Goal: Information Seeking & Learning: Check status

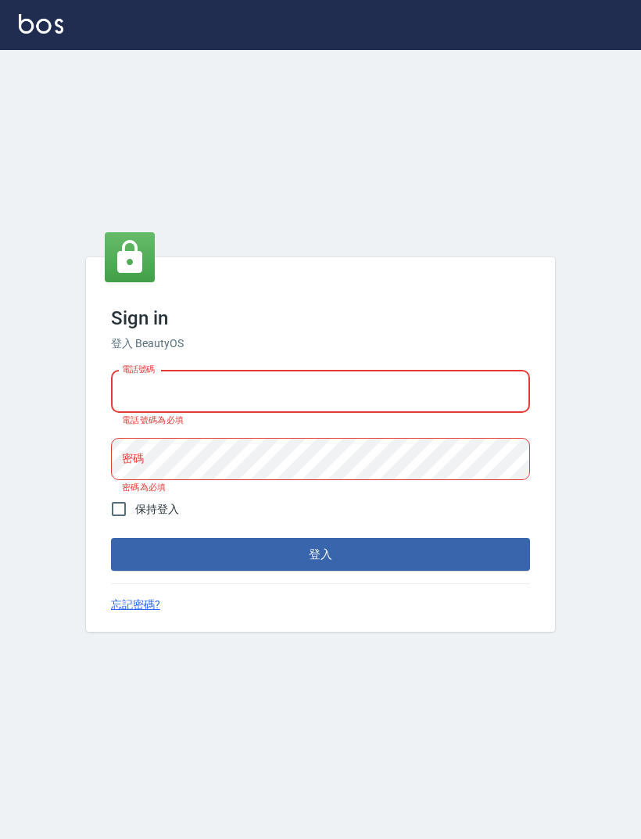
type input "0952064966"
click at [321, 567] on button "登入" at bounding box center [320, 554] width 419 height 33
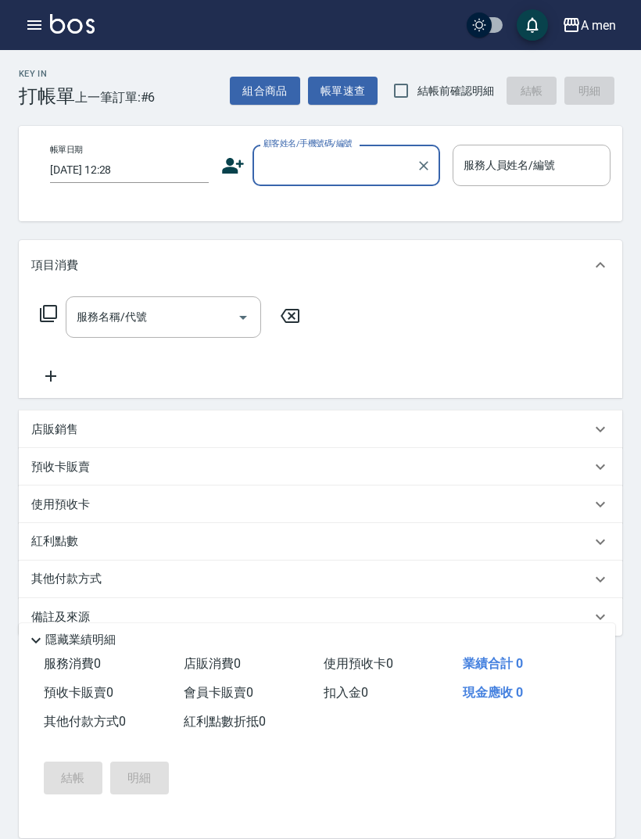
click at [38, 36] on button "button" at bounding box center [34, 24] width 31 height 31
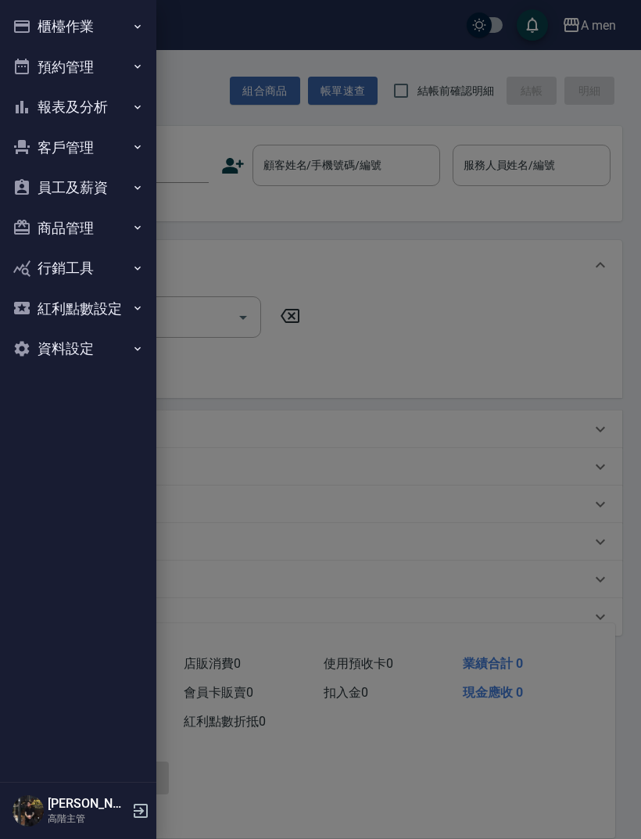
click at [39, 183] on button "員工及薪資" at bounding box center [78, 187] width 144 height 41
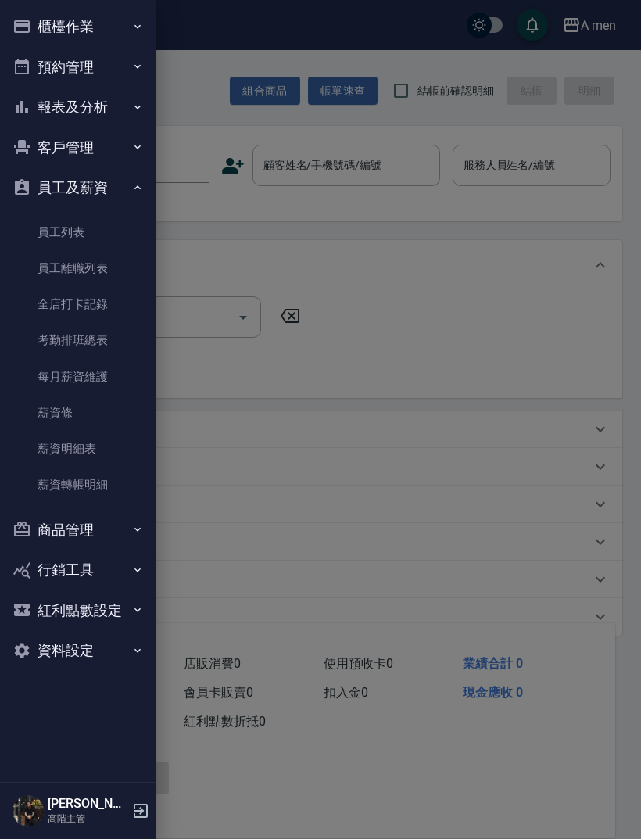
click at [41, 188] on button "員工及薪資" at bounding box center [78, 187] width 144 height 41
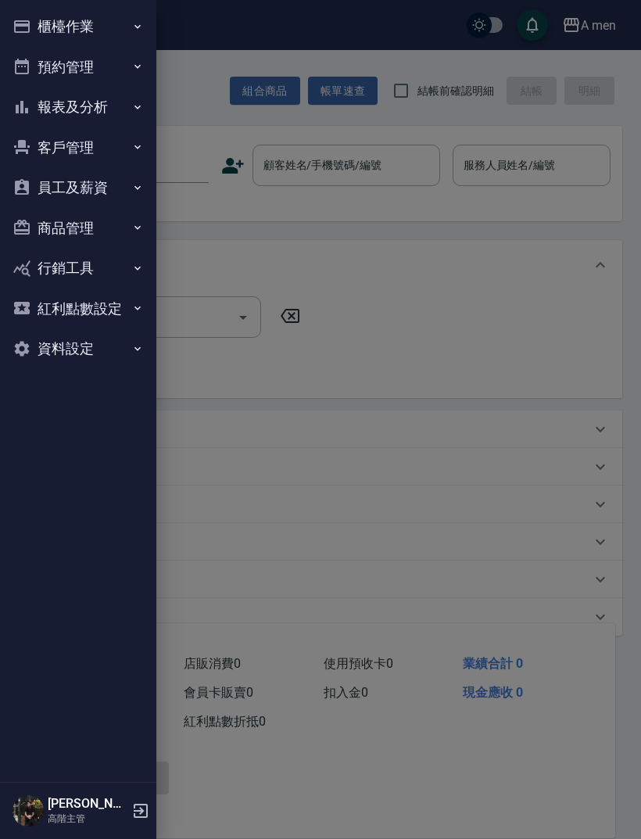
click at [18, 91] on button "報表及分析" at bounding box center [78, 107] width 144 height 41
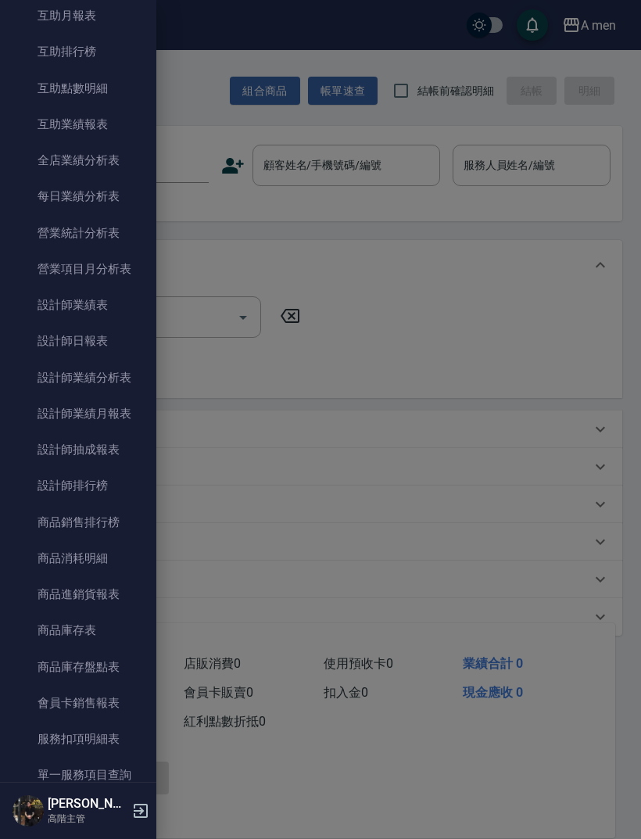
scroll to position [405, 0]
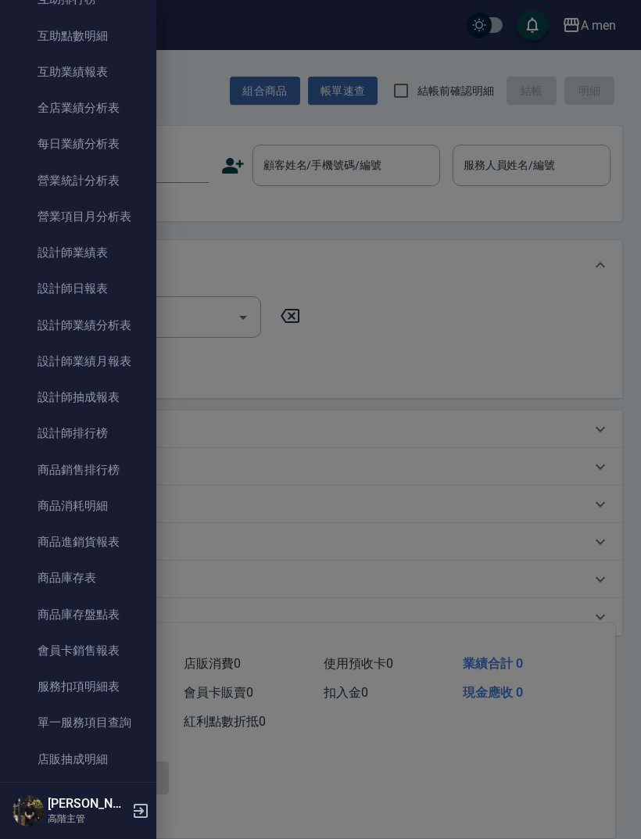
click at [25, 332] on link "設計師業績分析表" at bounding box center [78, 325] width 144 height 36
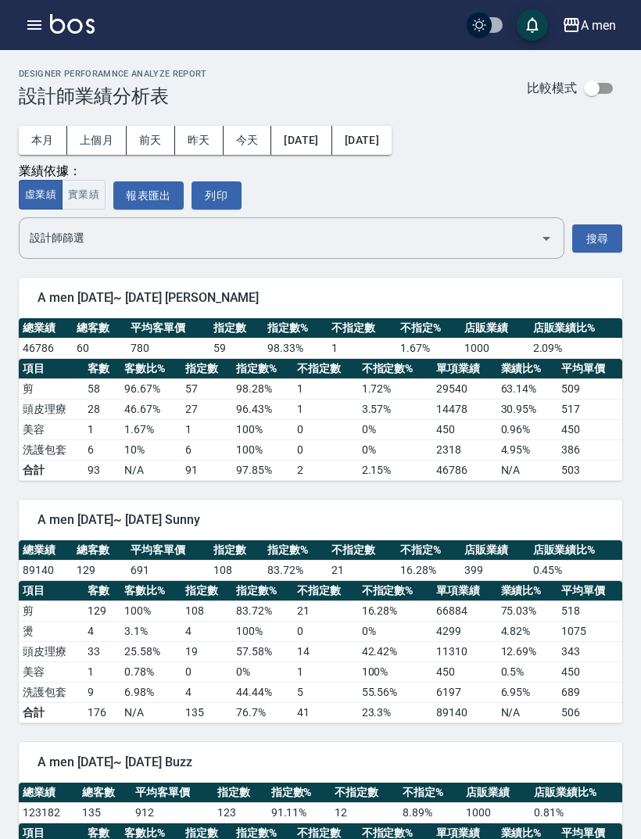
click at [84, 139] on button "上個月" at bounding box center [96, 140] width 59 height 29
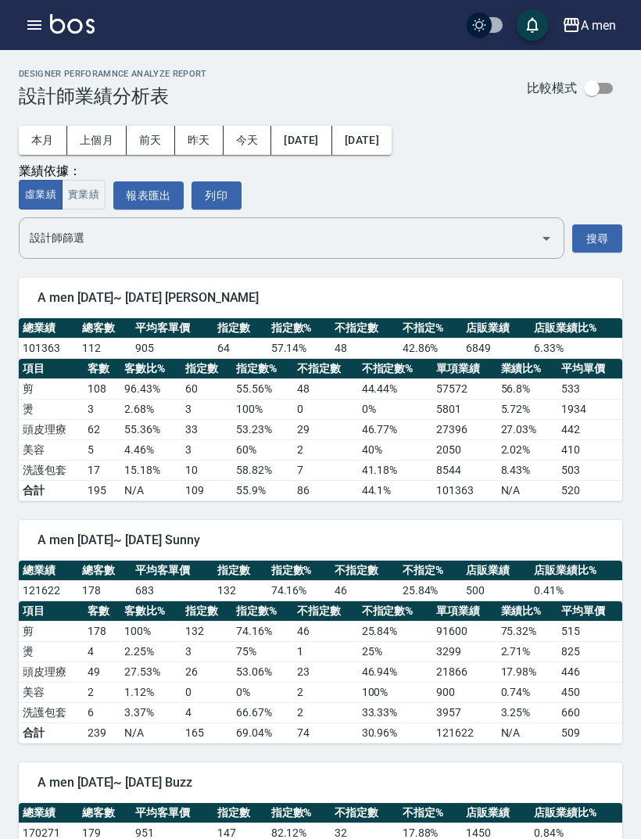
click at [65, 148] on button "本月" at bounding box center [43, 140] width 48 height 29
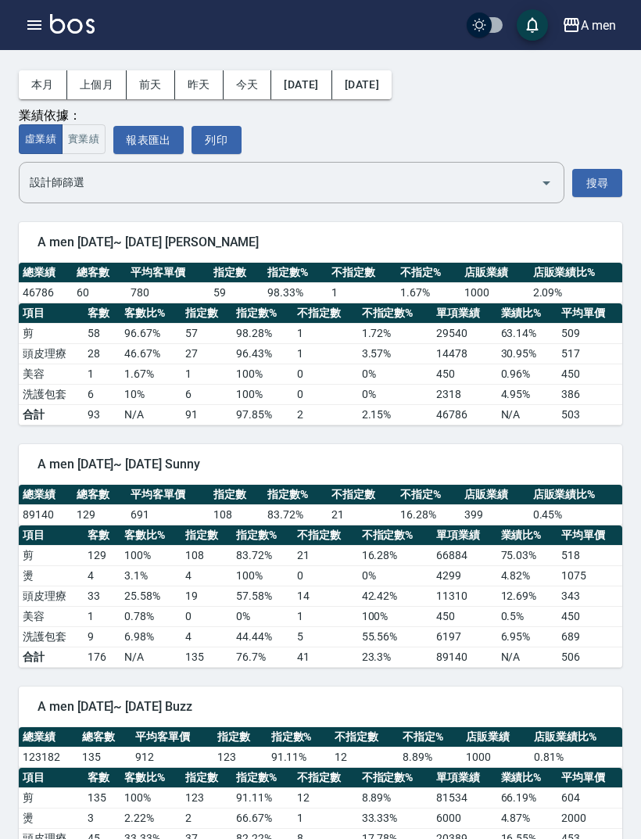
scroll to position [53, 0]
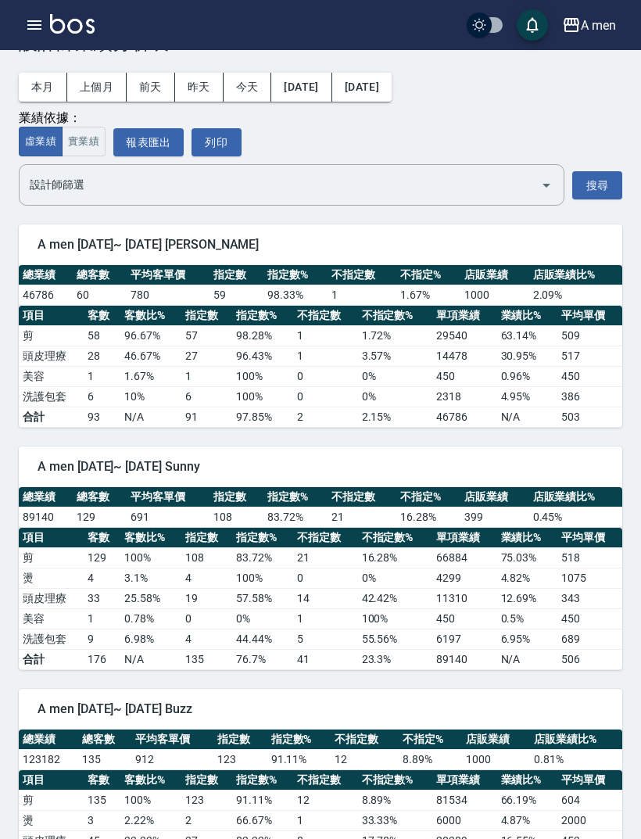
click at [102, 92] on button "上個月" at bounding box center [96, 87] width 59 height 29
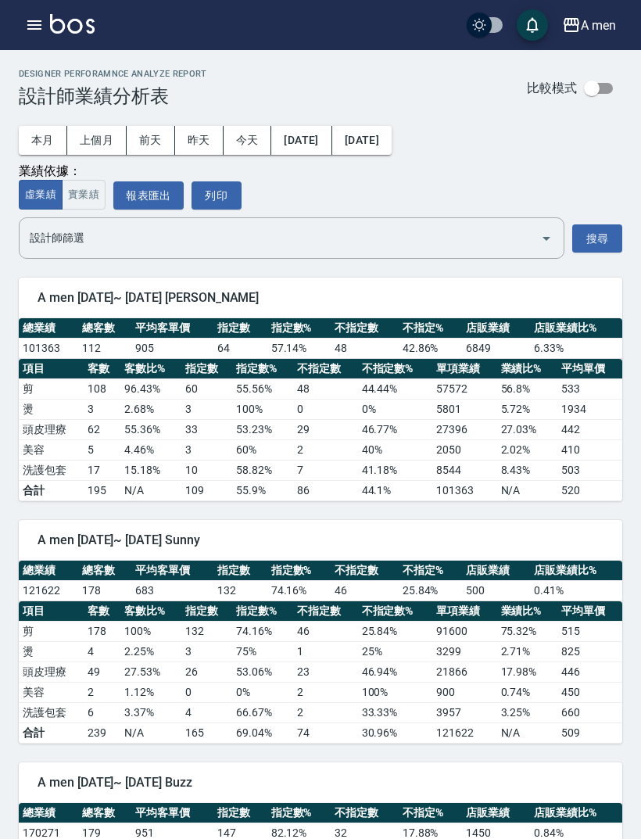
click at [58, 141] on button "本月" at bounding box center [43, 140] width 48 height 29
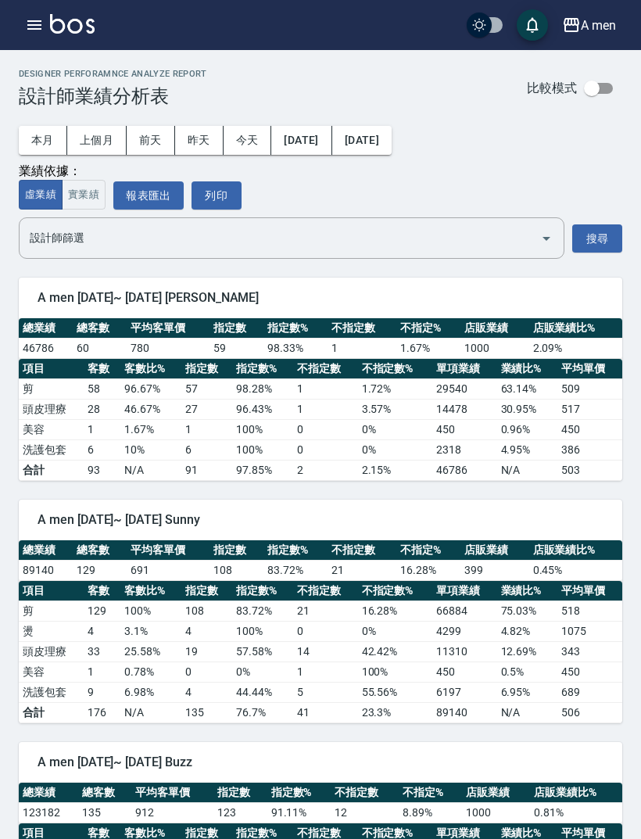
click at [114, 151] on button "上個月" at bounding box center [96, 140] width 59 height 29
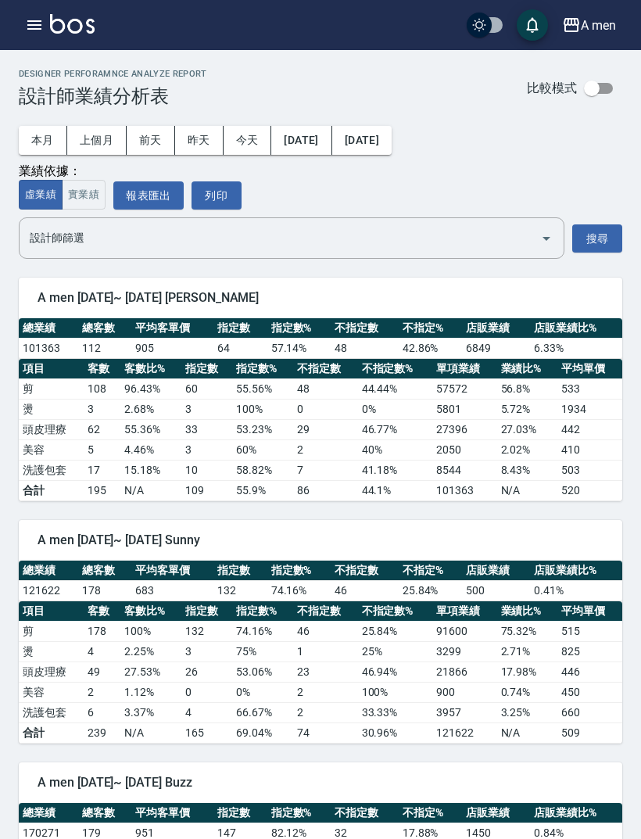
click at [58, 142] on button "本月" at bounding box center [43, 140] width 48 height 29
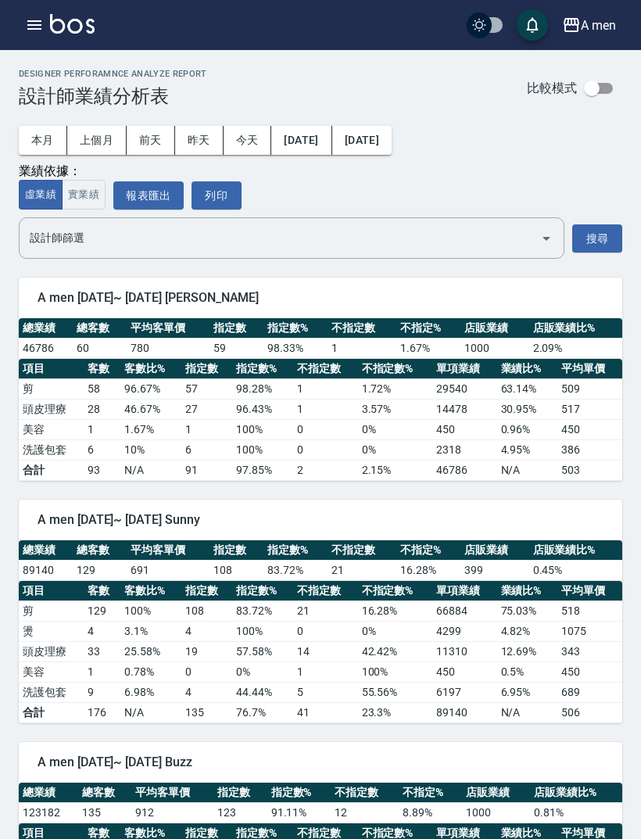
click at [121, 138] on button "上個月" at bounding box center [96, 140] width 59 height 29
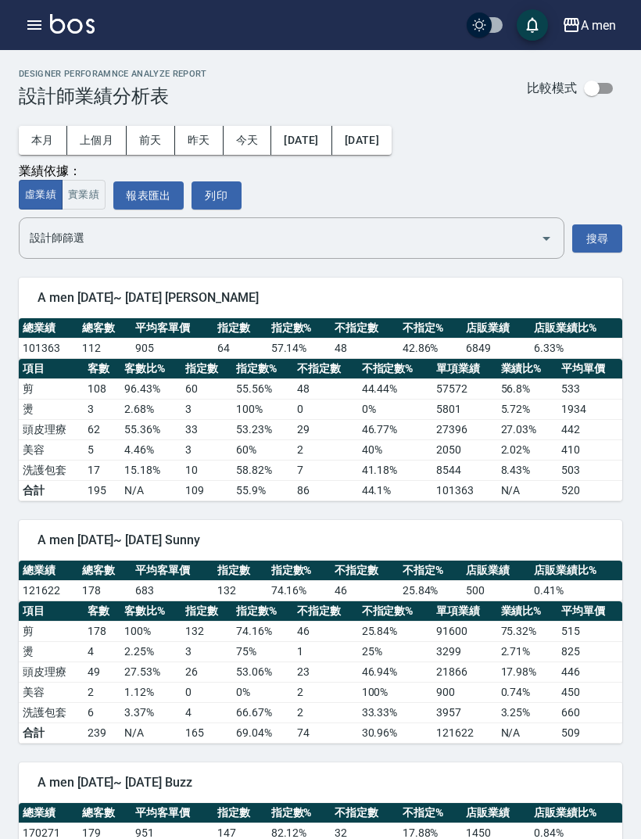
click at [59, 153] on button "本月" at bounding box center [43, 140] width 48 height 29
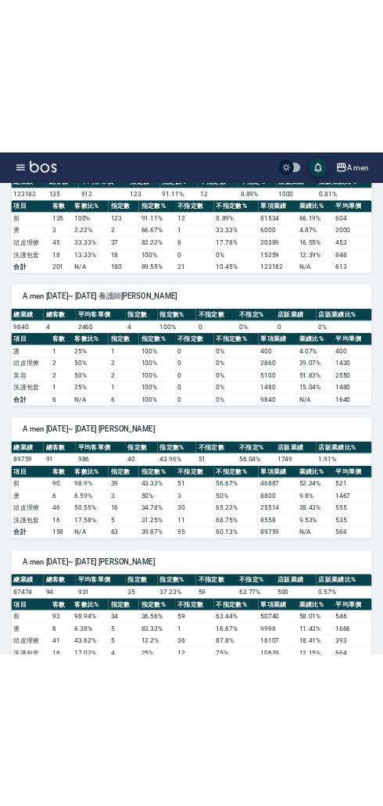
scroll to position [854, 0]
